Goal: Transaction & Acquisition: Purchase product/service

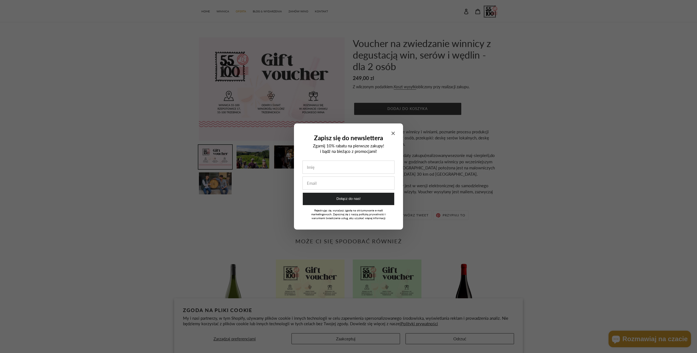
click at [393, 134] on icon "Close modal" at bounding box center [393, 133] width 3 height 3
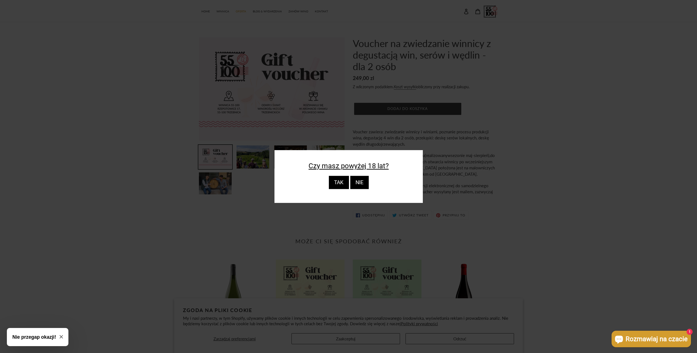
click at [347, 183] on div "TAK" at bounding box center [339, 182] width 20 height 13
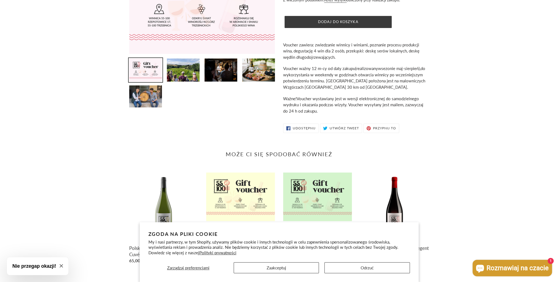
scroll to position [88, 0]
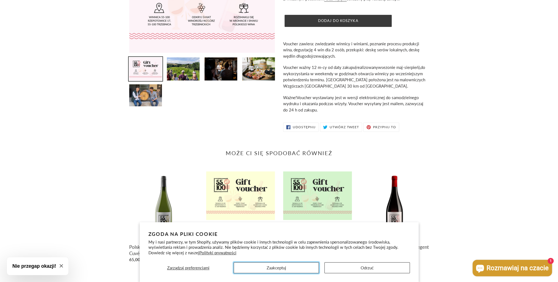
click at [284, 266] on button "Zaakceptuj" at bounding box center [276, 268] width 85 height 11
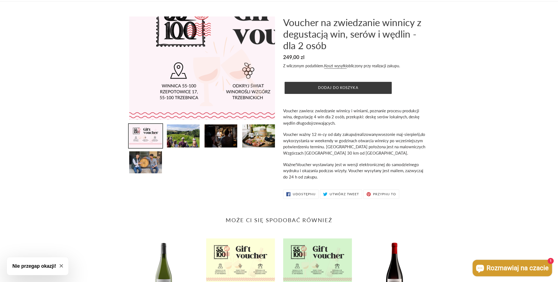
scroll to position [22, 0]
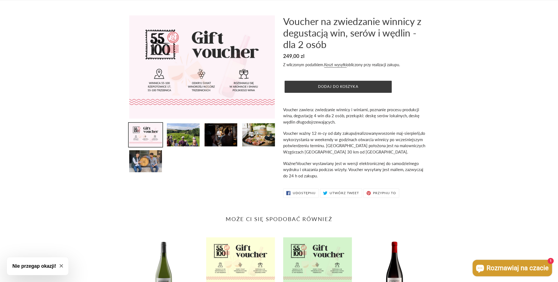
click at [71, 147] on div "Poprzedni slajd Następny slajd" at bounding box center [279, 107] width 558 height 185
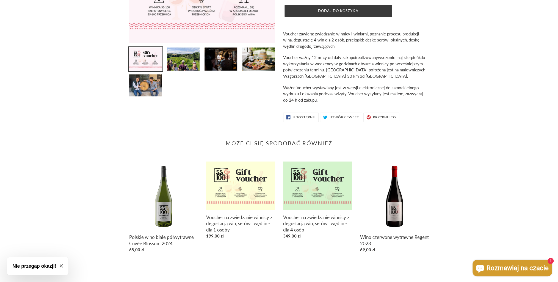
scroll to position [0, 0]
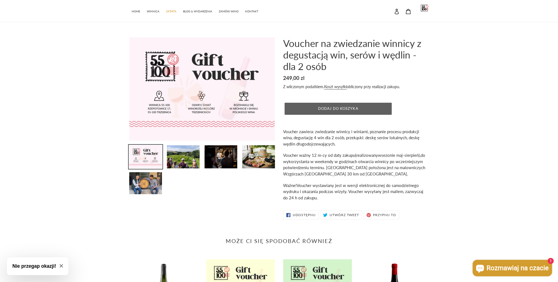
click at [340, 106] on button "Dodaj do koszyka" at bounding box center [338, 109] width 107 height 12
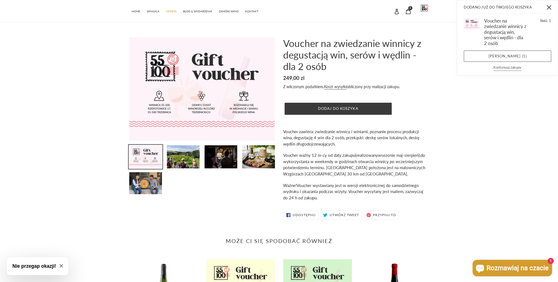
click at [515, 66] on button "Kontynuuj zakupy" at bounding box center [507, 68] width 28 height 6
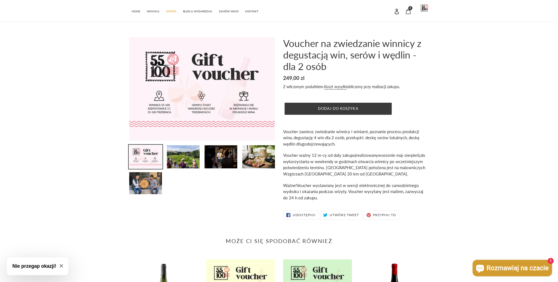
click at [408, 9] on icon at bounding box center [407, 11] width 5 height 5
click at [410, 8] on span "1" at bounding box center [410, 8] width 2 height 3
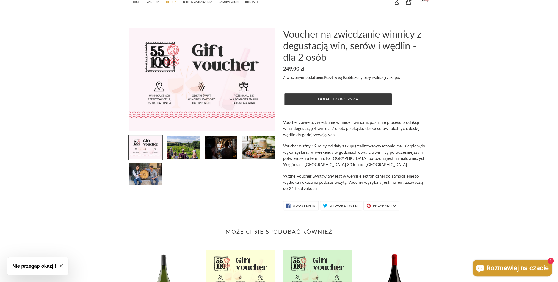
scroll to position [22, 0]
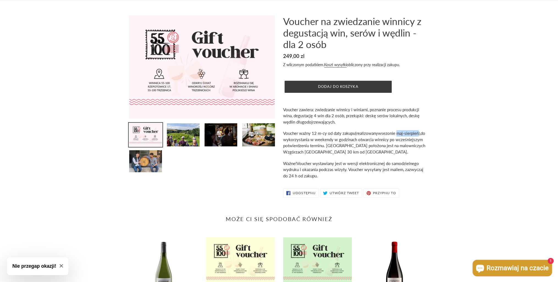
drag, startPoint x: 398, startPoint y: 132, endPoint x: 419, endPoint y: 134, distance: 21.3
click at [419, 134] on p "Voucher ważny 12 m-cy od daty zakupu (realizowany w sezonie maj-sierpień), do w…" at bounding box center [356, 142] width 146 height 25
drag, startPoint x: 419, startPoint y: 134, endPoint x: 454, endPoint y: 175, distance: 54.0
click at [454, 175] on div "Poprzedni slajd Następny slajd" at bounding box center [279, 107] width 558 height 185
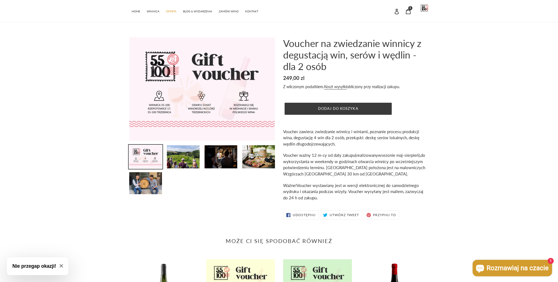
scroll to position [0, 0]
click at [408, 13] on icon at bounding box center [407, 11] width 5 height 5
